Goal: Find specific page/section: Find specific page/section

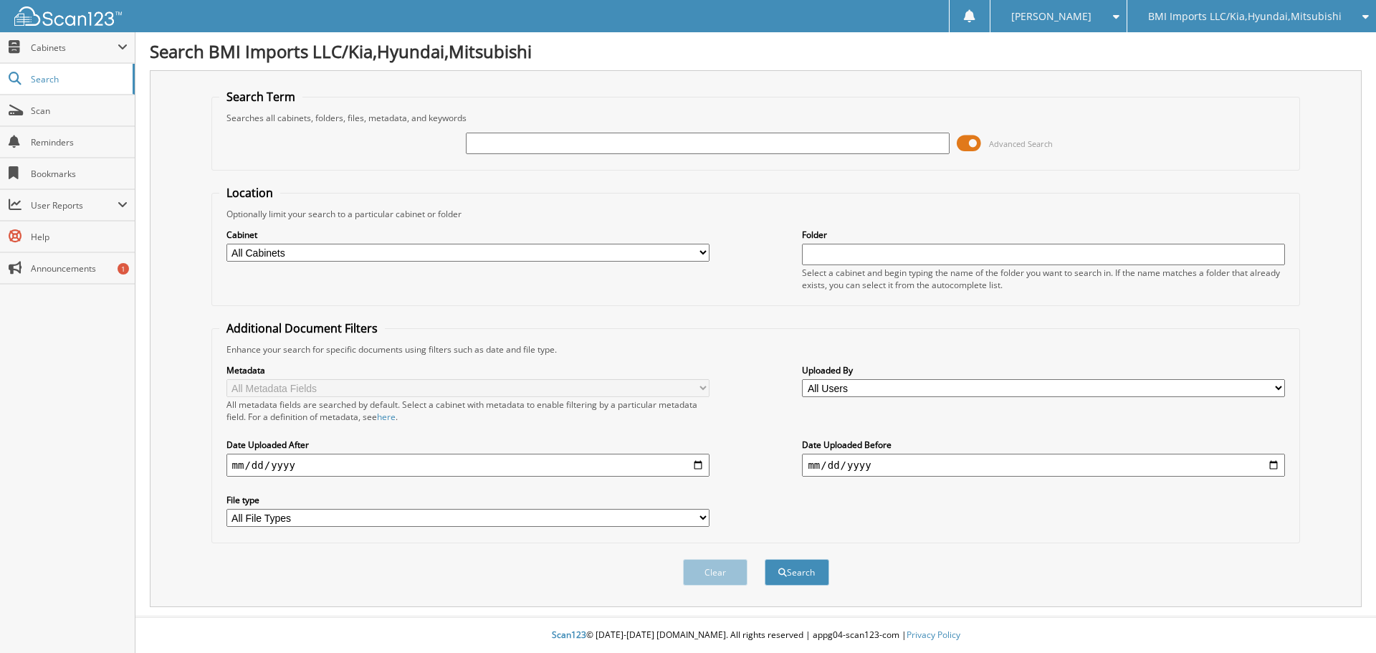
click at [493, 143] on input "text" at bounding box center [707, 144] width 483 height 22
type input "547976"
click at [765, 559] on button "Search" at bounding box center [797, 572] width 65 height 27
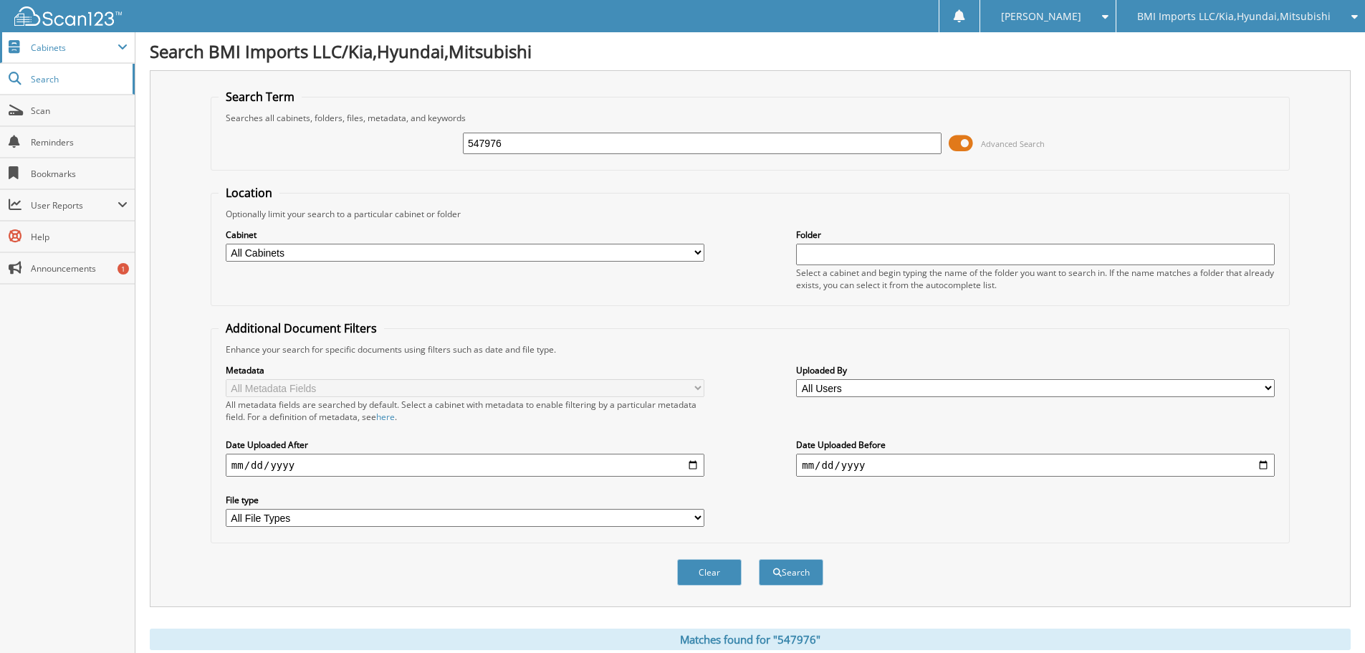
click at [52, 49] on span "Cabinets" at bounding box center [74, 48] width 87 height 12
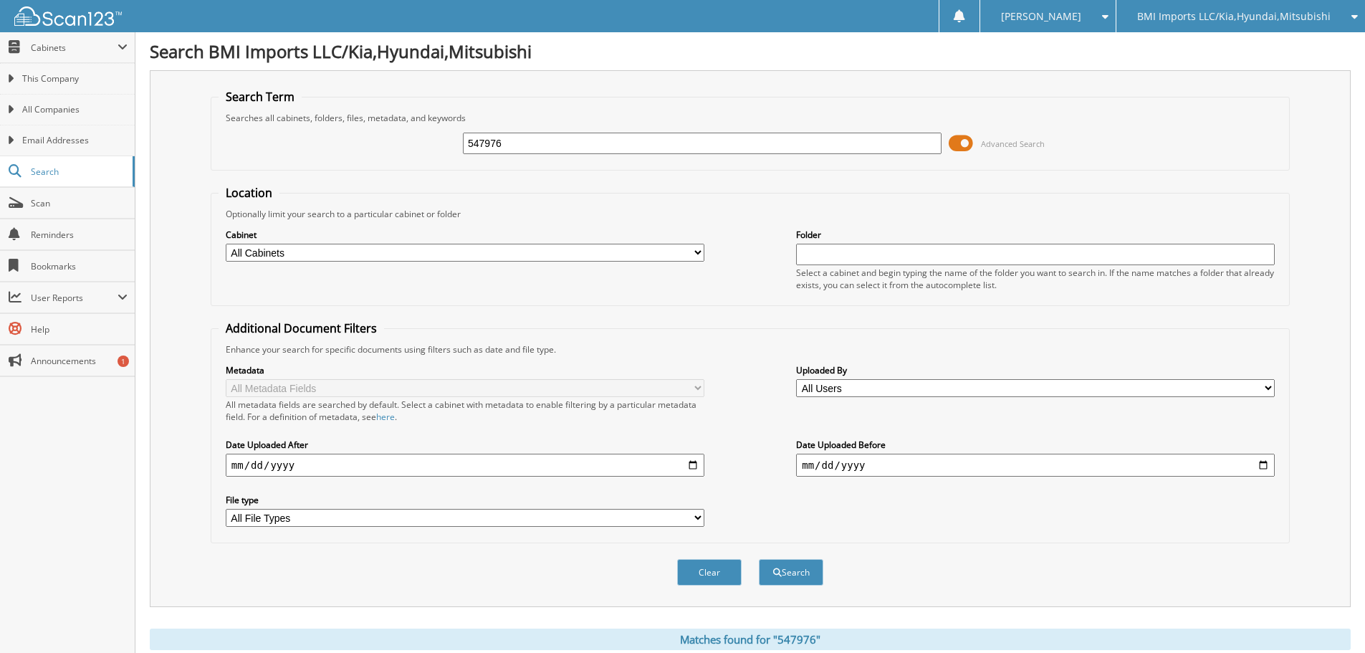
drag, startPoint x: 507, startPoint y: 143, endPoint x: 470, endPoint y: 141, distance: 37.3
click at [470, 141] on input "547976" at bounding box center [702, 144] width 479 height 22
click at [44, 51] on span "Cabinets" at bounding box center [74, 48] width 87 height 12
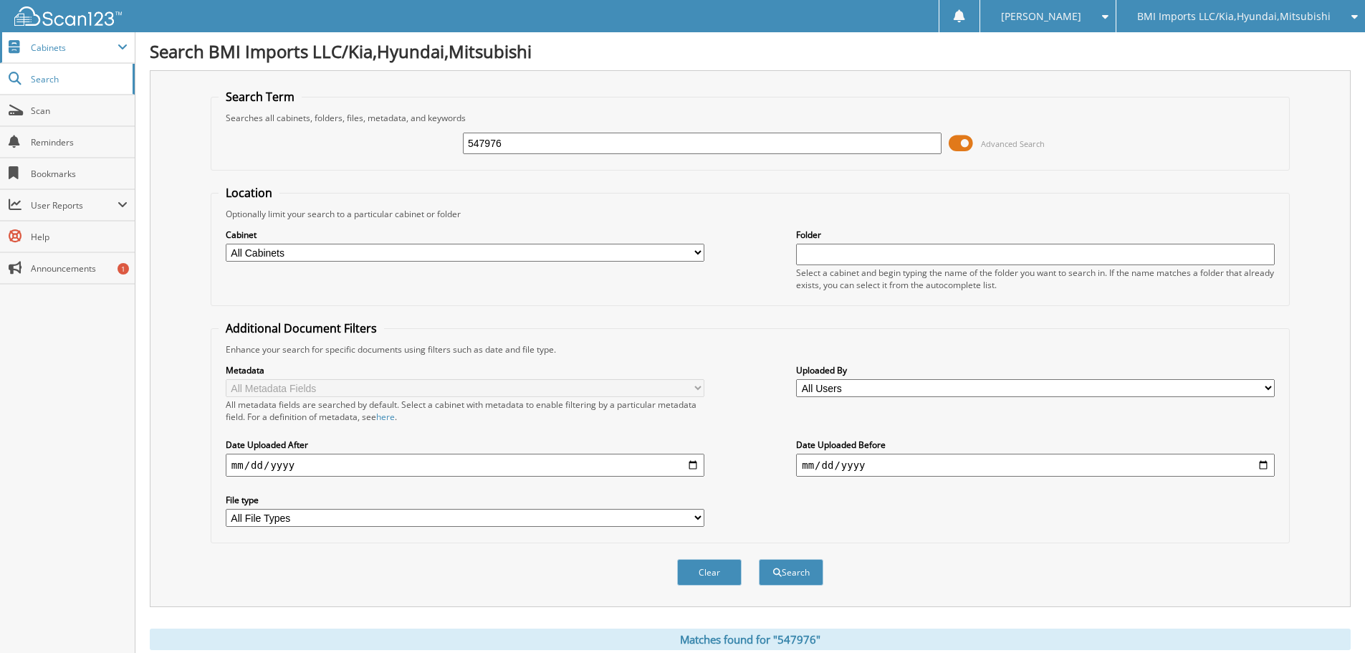
click at [123, 52] on span at bounding box center [123, 47] width 10 height 11
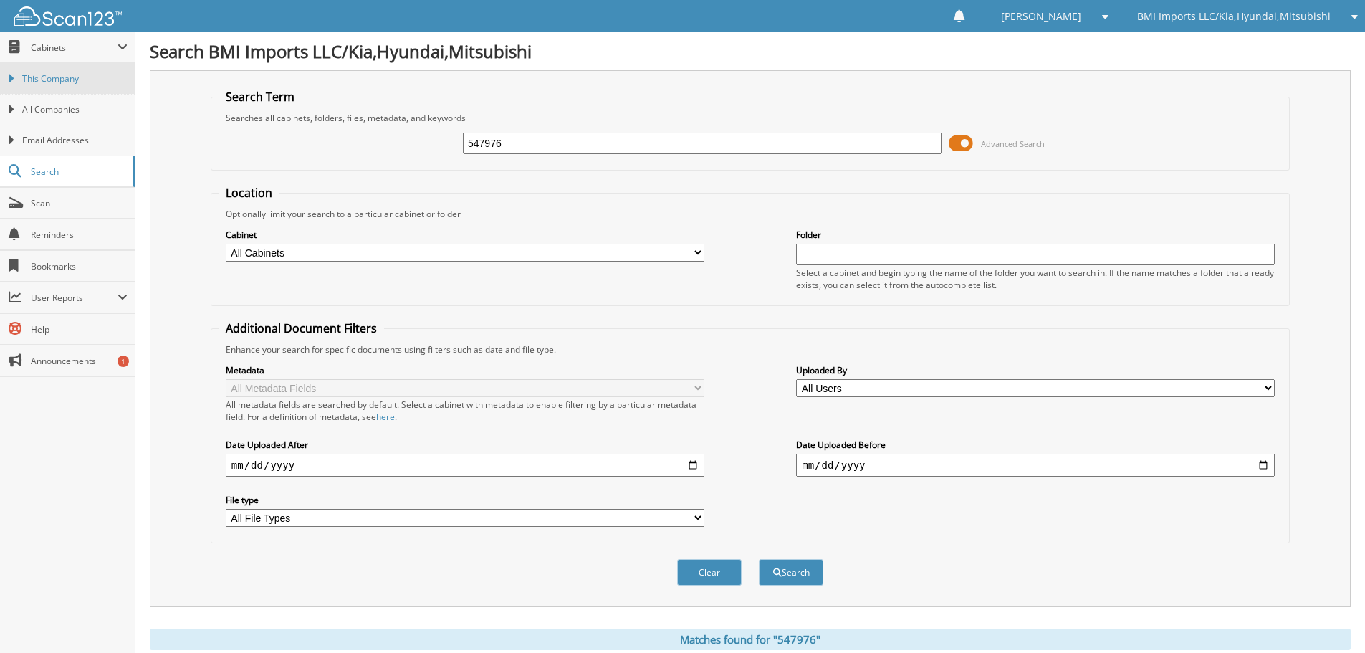
click at [75, 80] on span "This Company" at bounding box center [74, 78] width 105 height 13
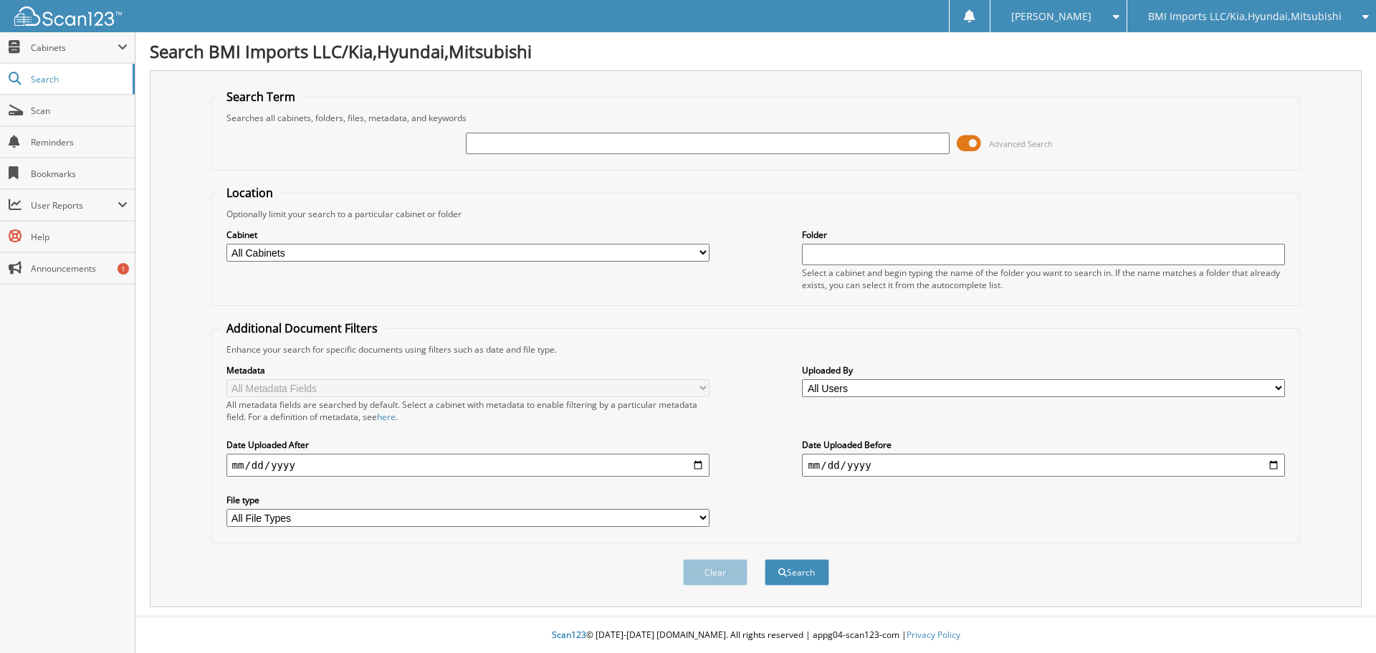
click at [61, 166] on link "Bookmarks" at bounding box center [67, 173] width 135 height 31
click at [530, 143] on input "text" at bounding box center [707, 144] width 483 height 22
type input "547976"
click at [801, 571] on button "Search" at bounding box center [797, 572] width 65 height 27
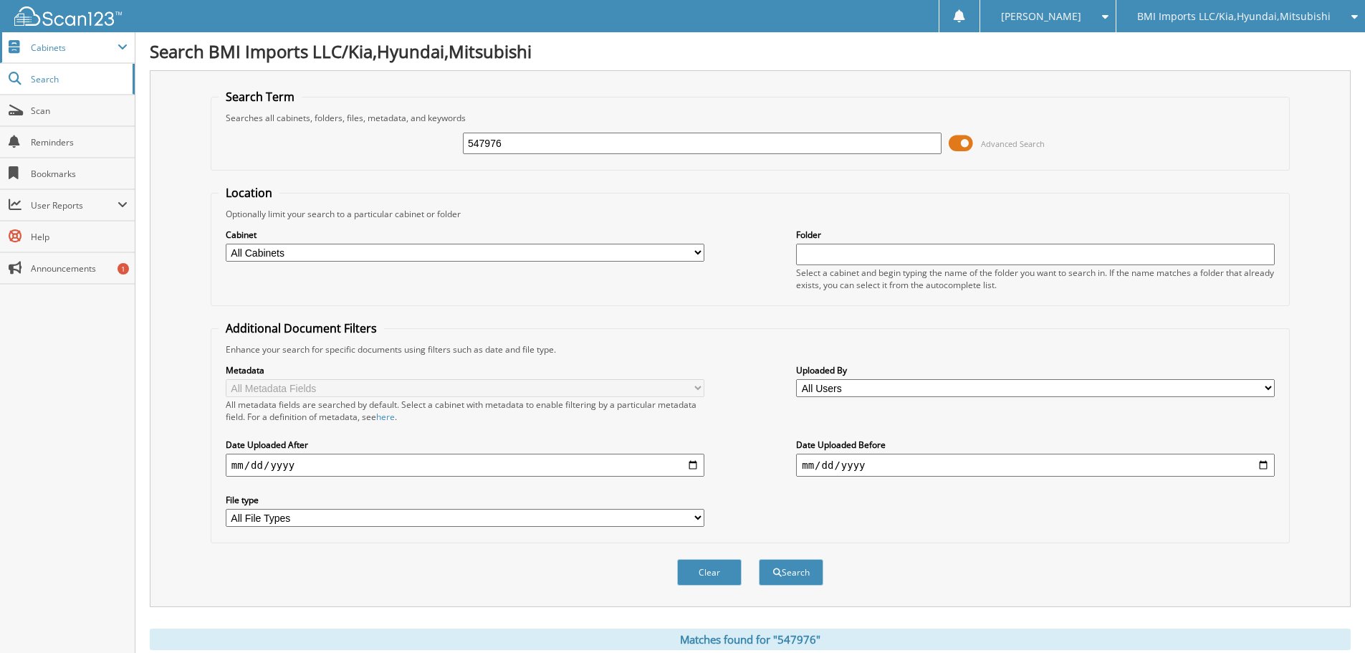
click at [82, 53] on span "Cabinets" at bounding box center [74, 48] width 87 height 12
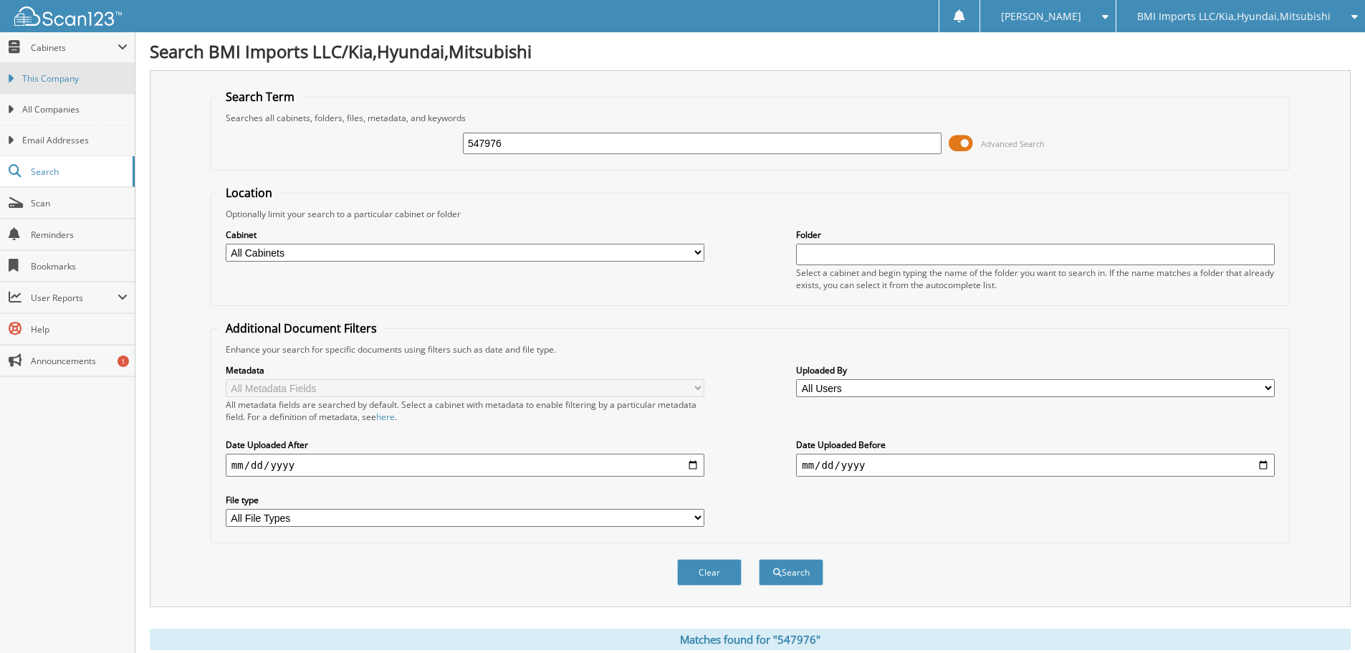
click at [42, 73] on span "This Company" at bounding box center [74, 78] width 105 height 13
